Goal: Check status: Check status

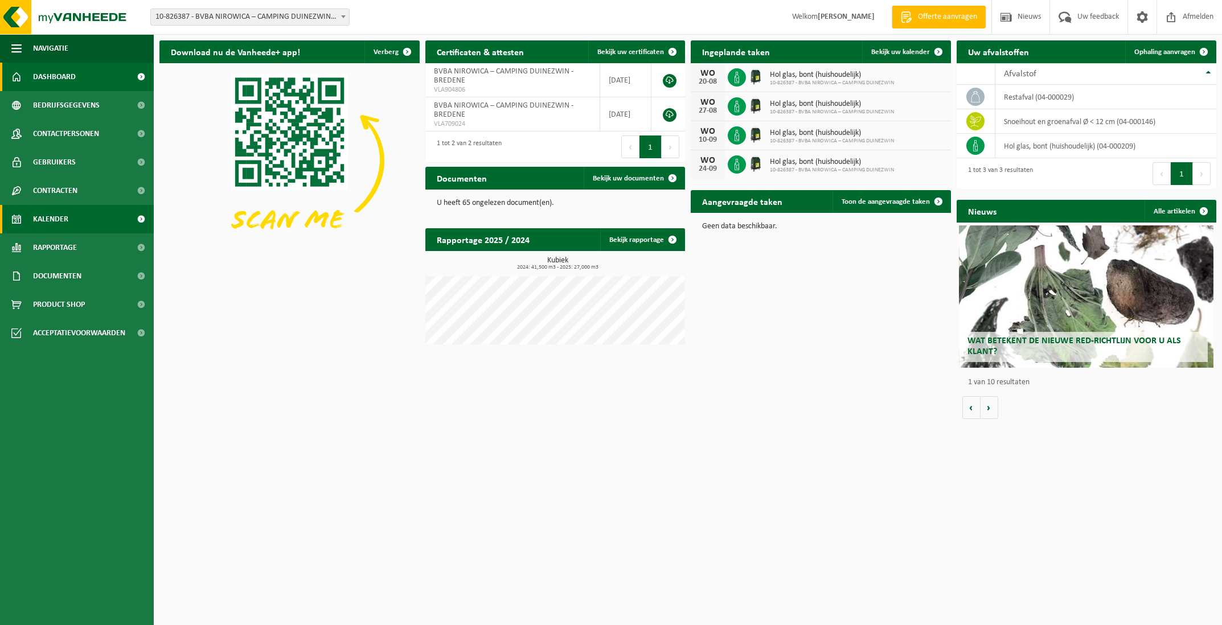
click at [95, 211] on link "Kalender" at bounding box center [77, 219] width 154 height 28
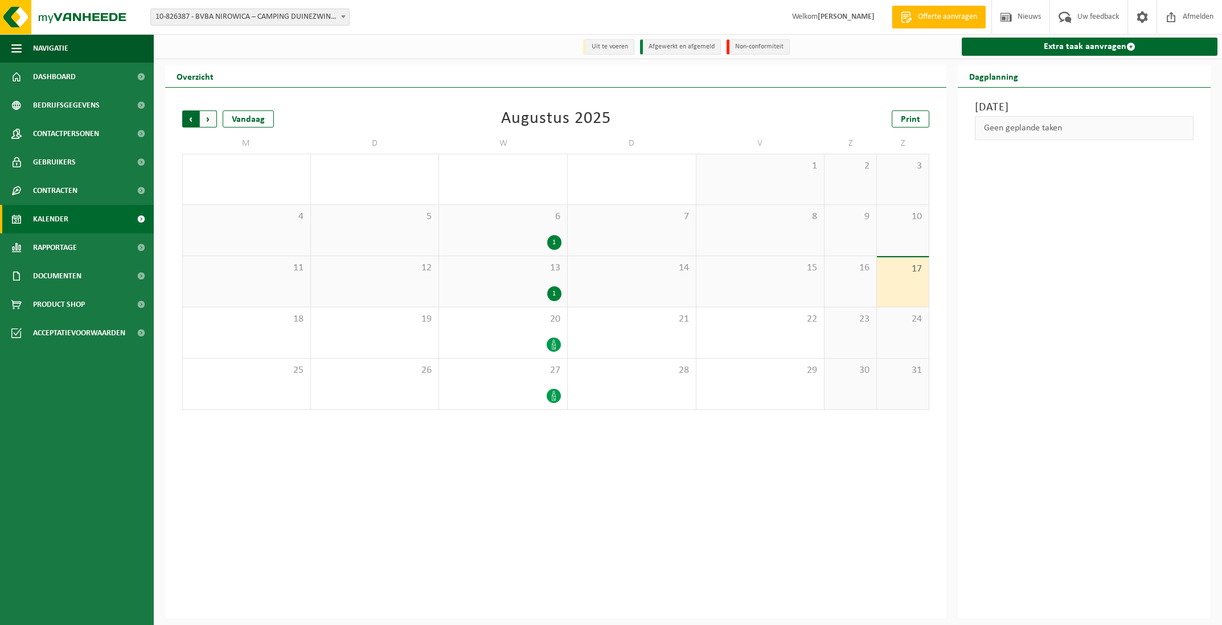
click at [215, 119] on span "Volgende" at bounding box center [208, 118] width 17 height 17
click at [1197, 10] on span "Afmelden" at bounding box center [1198, 17] width 36 height 34
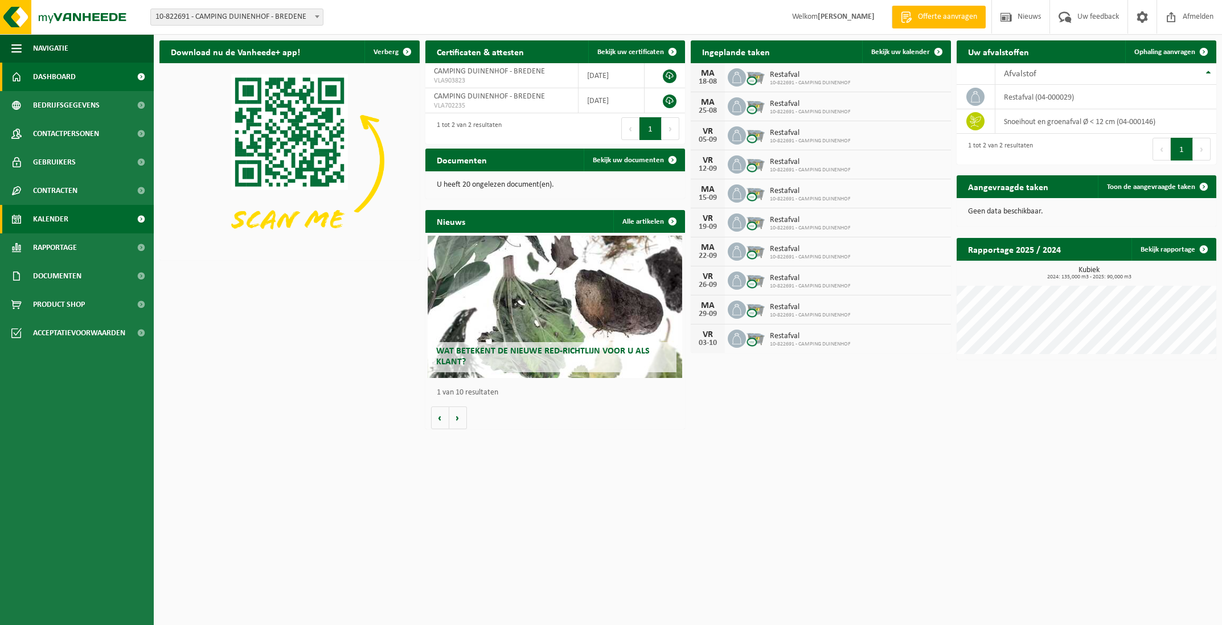
click at [74, 225] on link "Kalender" at bounding box center [77, 219] width 154 height 28
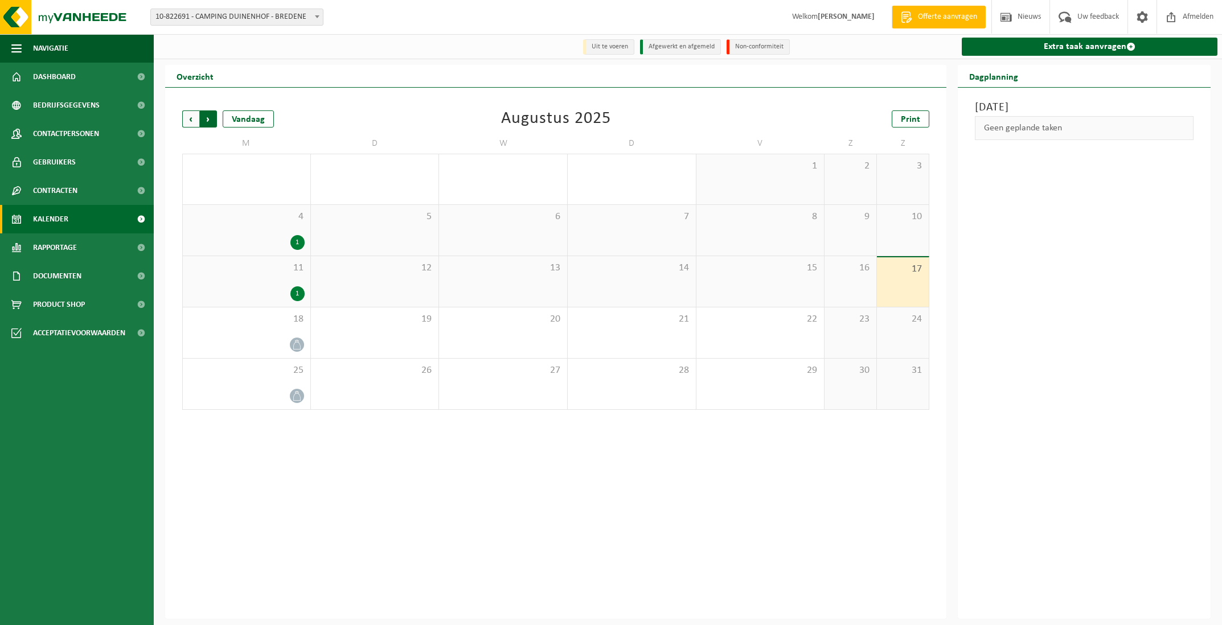
click at [192, 118] on span "Vorige" at bounding box center [190, 118] width 17 height 17
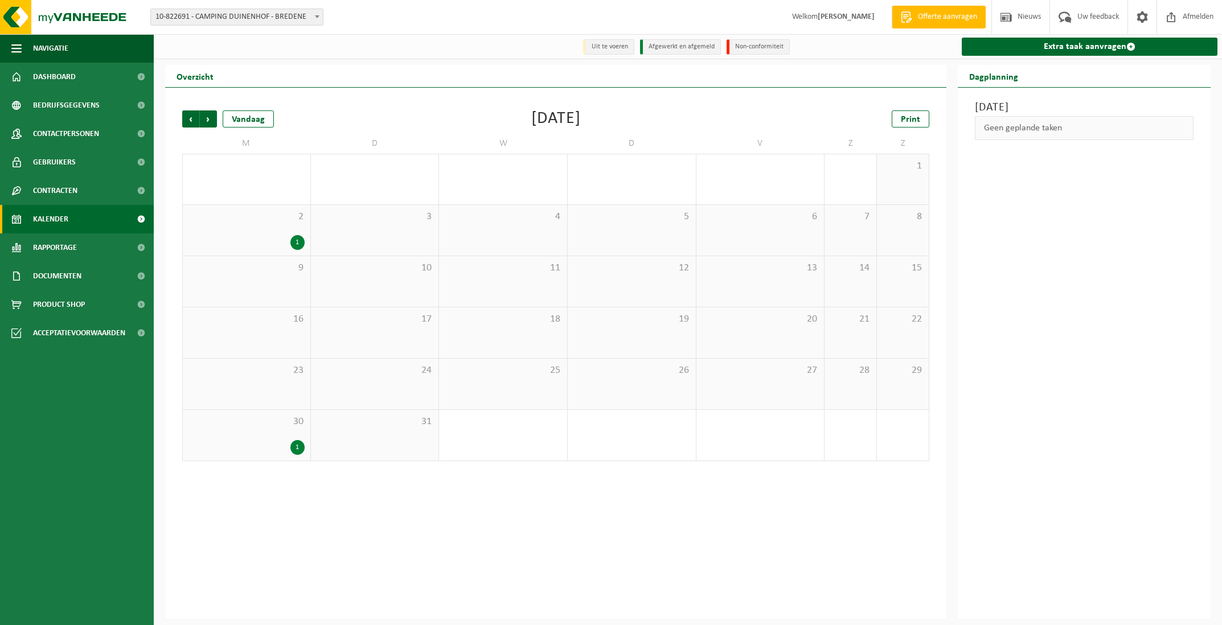
click at [192, 118] on span "Vorige" at bounding box center [190, 118] width 17 height 17
click at [190, 118] on span "Vorige" at bounding box center [190, 118] width 17 height 17
click at [203, 121] on span "Volgende" at bounding box center [208, 118] width 17 height 17
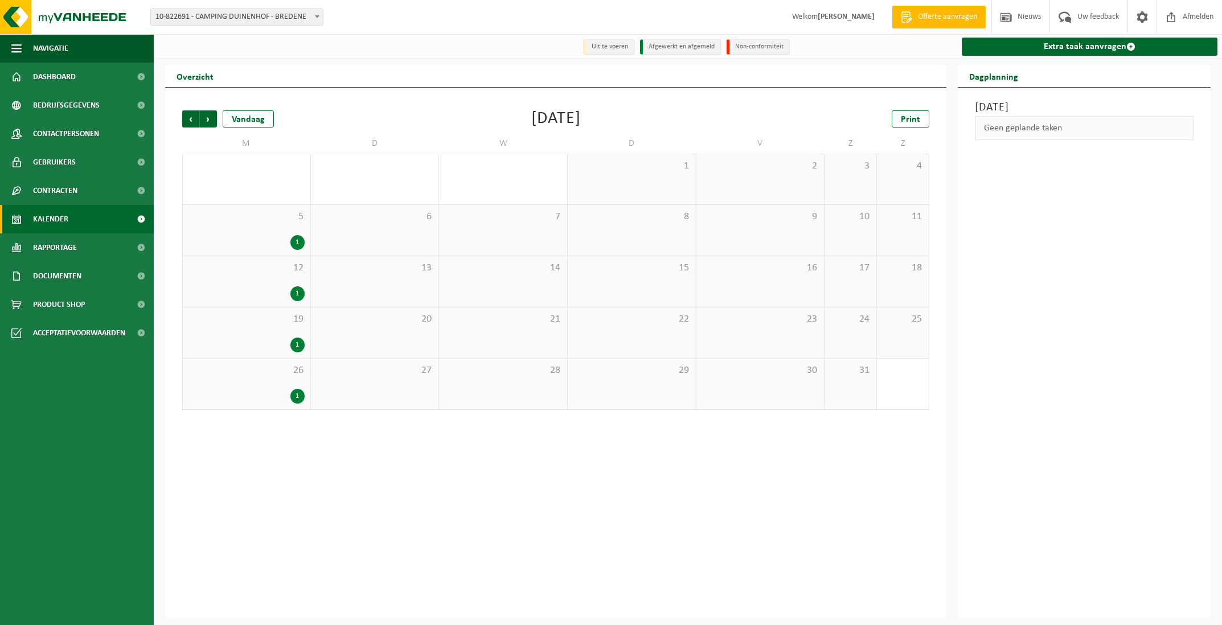
click at [203, 121] on span "Volgende" at bounding box center [208, 118] width 17 height 17
click at [186, 118] on span "Vorige" at bounding box center [190, 118] width 17 height 17
click at [206, 119] on span "Volgende" at bounding box center [208, 118] width 17 height 17
click at [176, 121] on div "Vorige Volgende Vandaag September 2024 Print M D W D V Z Z 26 1 27 28 29 30 31 …" at bounding box center [555, 353] width 781 height 531
click at [182, 121] on span "Vorige" at bounding box center [190, 118] width 17 height 17
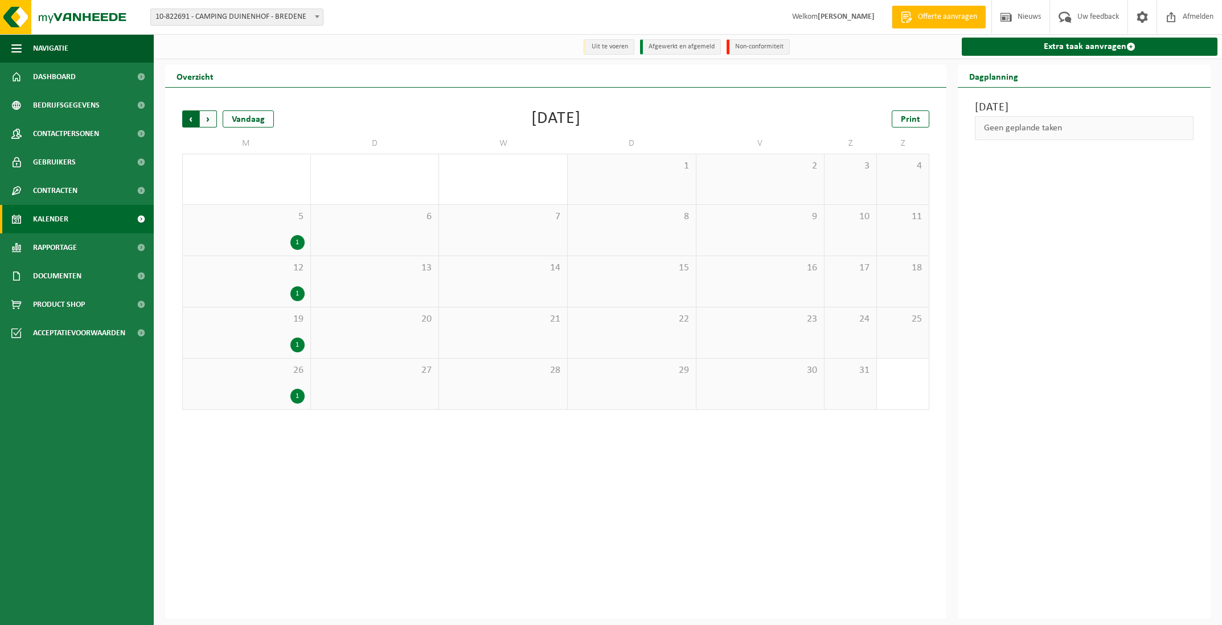
click at [202, 120] on span "Volgende" at bounding box center [208, 118] width 17 height 17
click at [192, 120] on span "Vorige" at bounding box center [190, 118] width 17 height 17
click at [204, 120] on span "Volgende" at bounding box center [208, 118] width 17 height 17
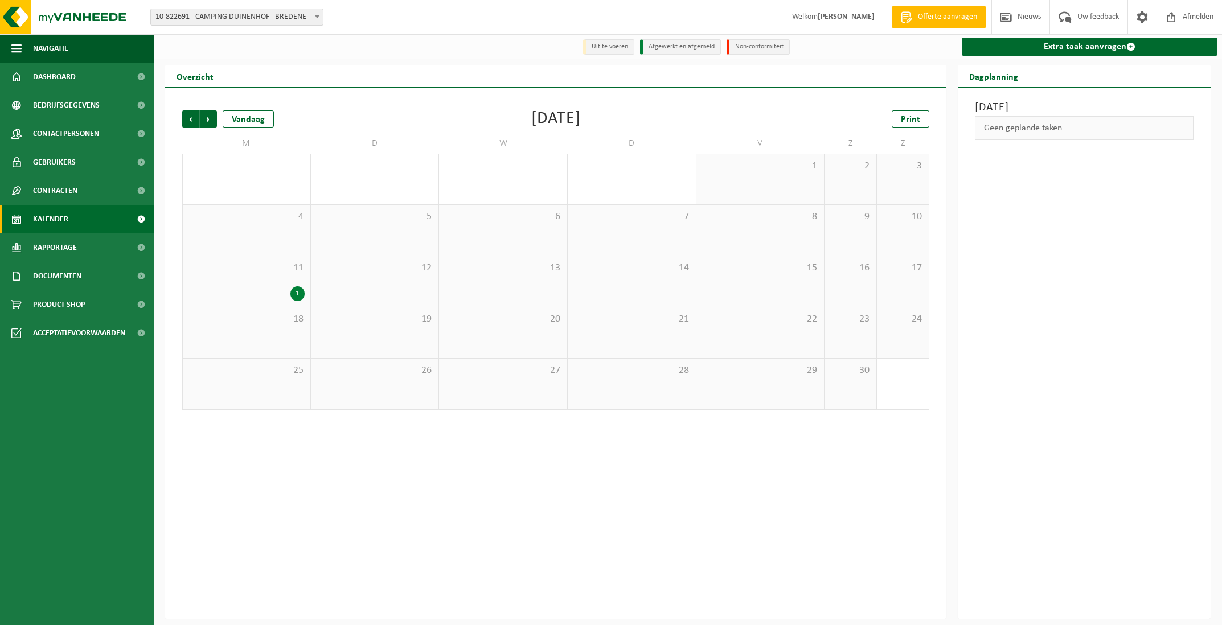
click at [204, 120] on span "Volgende" at bounding box center [208, 118] width 17 height 17
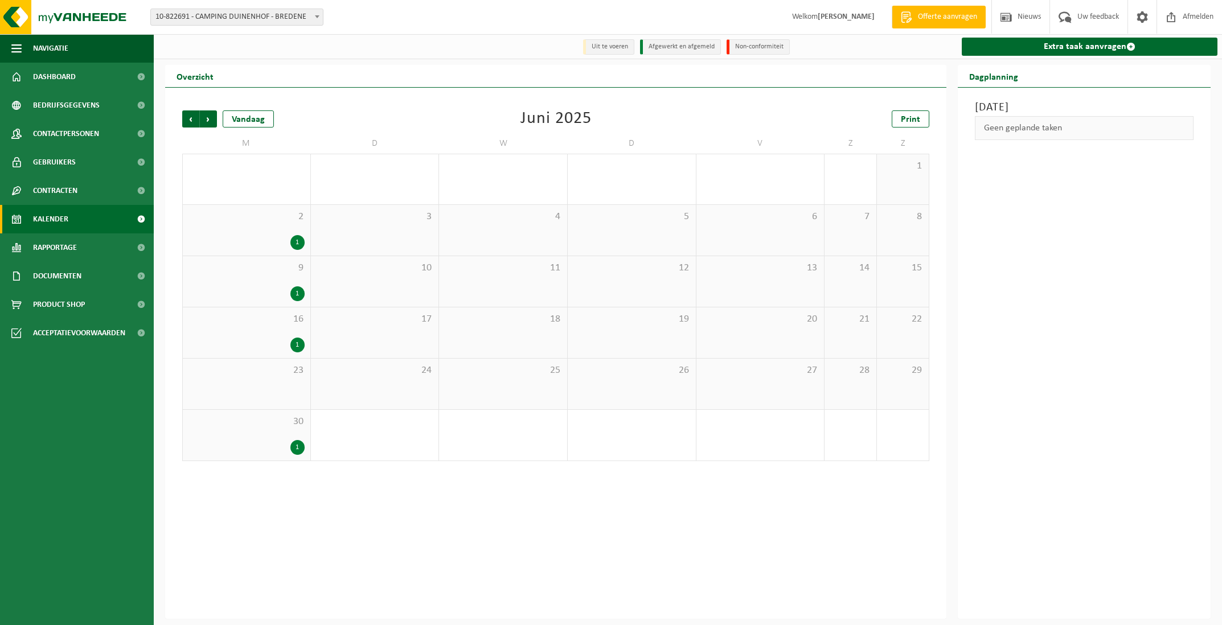
click at [204, 120] on span "Volgende" at bounding box center [208, 118] width 17 height 17
click at [191, 119] on span "Vorige" at bounding box center [190, 118] width 17 height 17
click at [207, 120] on span "Volgende" at bounding box center [208, 118] width 17 height 17
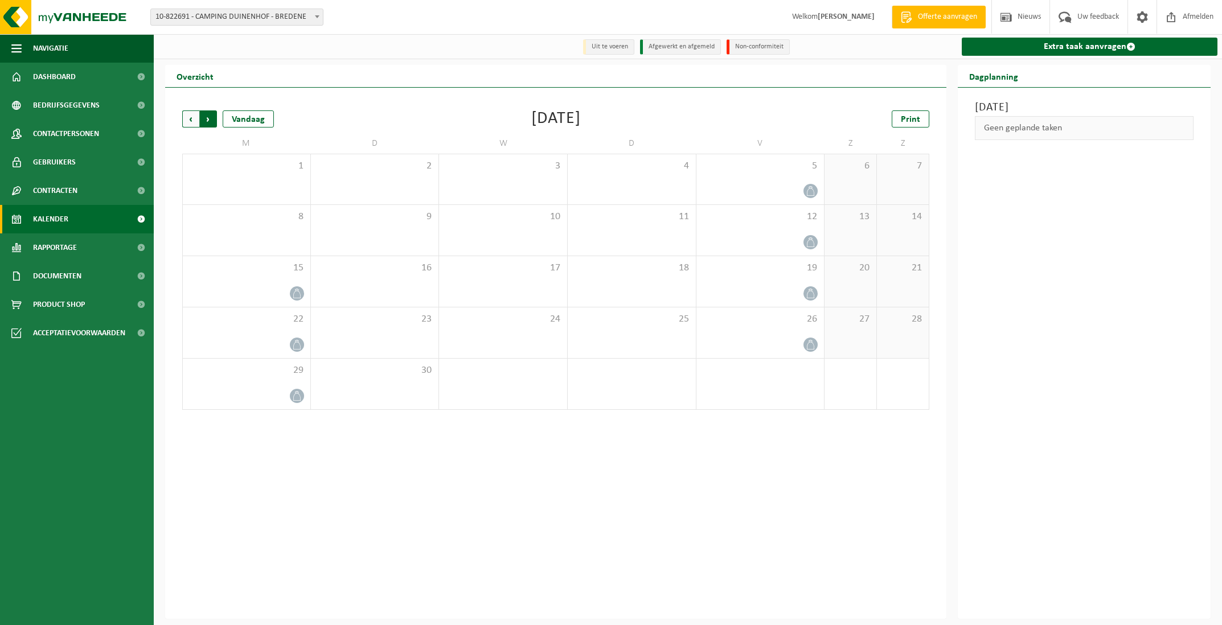
click at [194, 122] on span "Vorige" at bounding box center [190, 118] width 17 height 17
click at [216, 120] on span "Volgende" at bounding box center [208, 118] width 17 height 17
click at [760, 219] on span "12" at bounding box center [760, 217] width 117 height 13
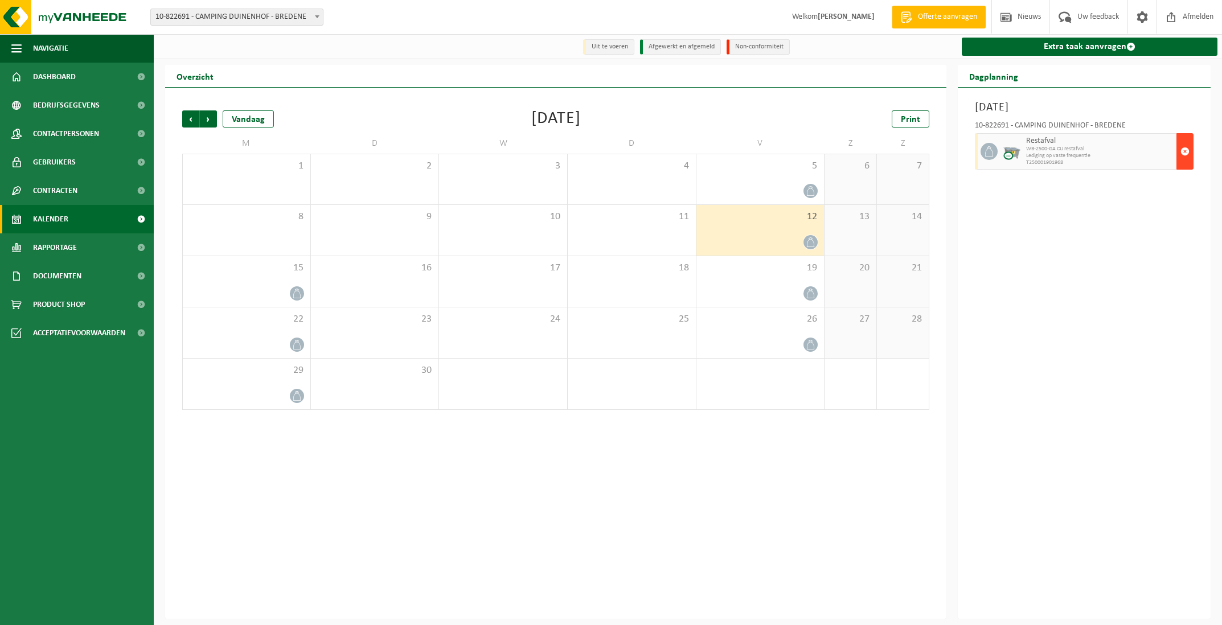
click at [1189, 156] on button "button" at bounding box center [1184, 151] width 17 height 36
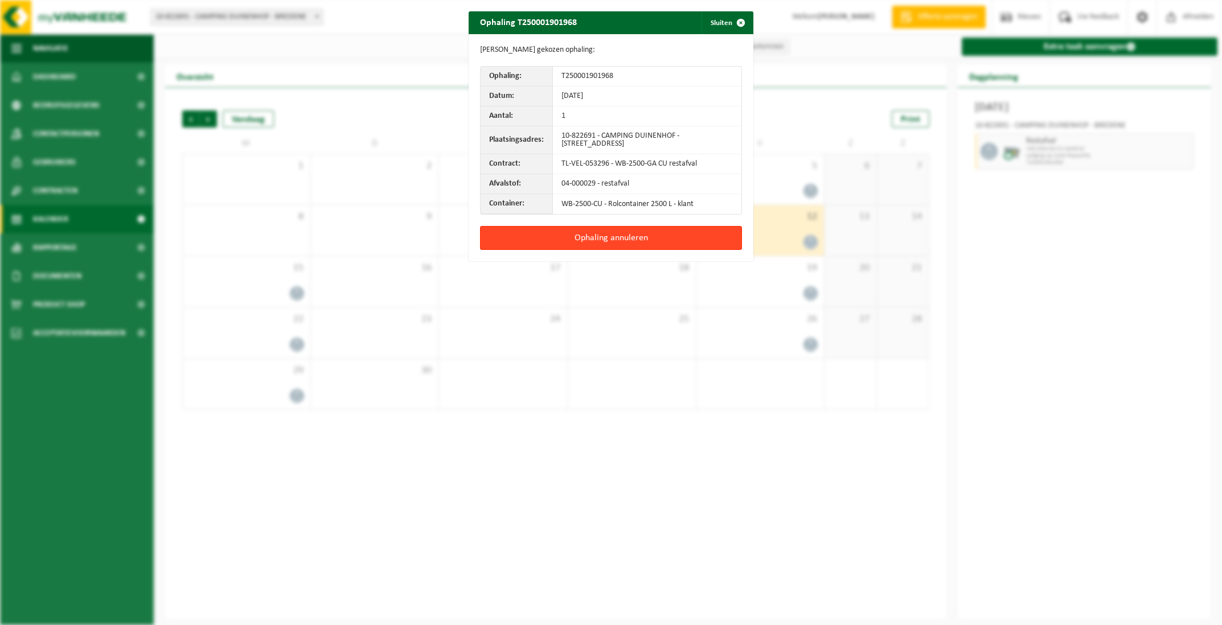
click at [717, 237] on button "Ophaling annuleren" at bounding box center [611, 238] width 262 height 24
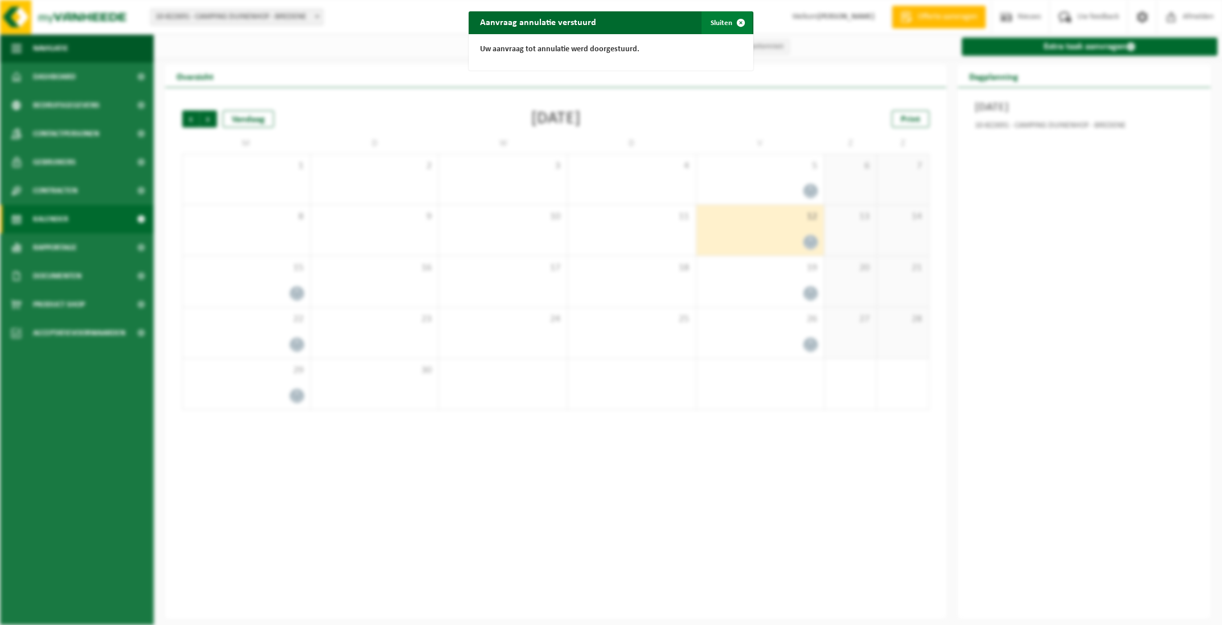
click at [722, 15] on button "Sluiten" at bounding box center [726, 22] width 51 height 23
